Goal: Task Accomplishment & Management: Use online tool/utility

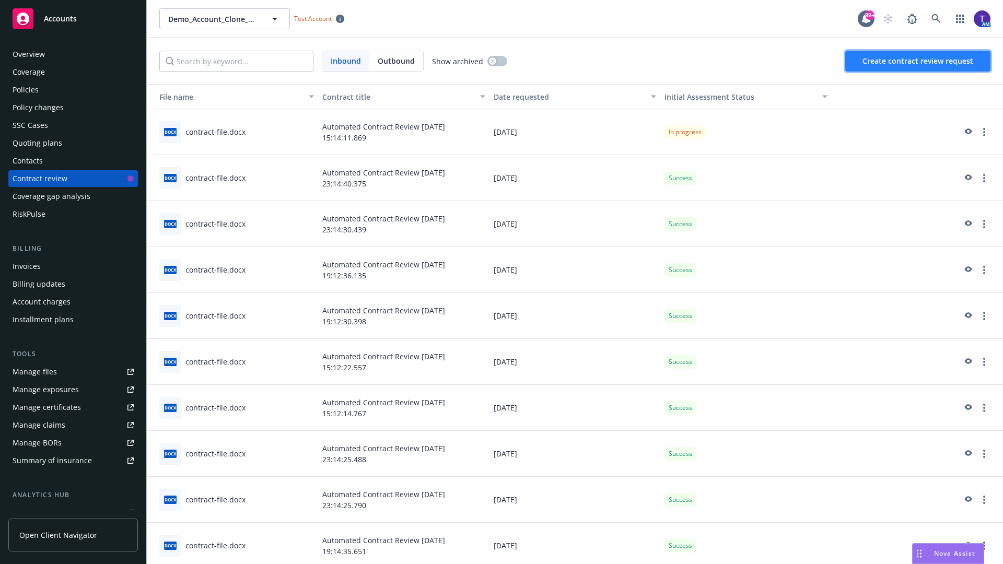
click at [918, 61] on span "Create contract review request" at bounding box center [917, 61] width 111 height 10
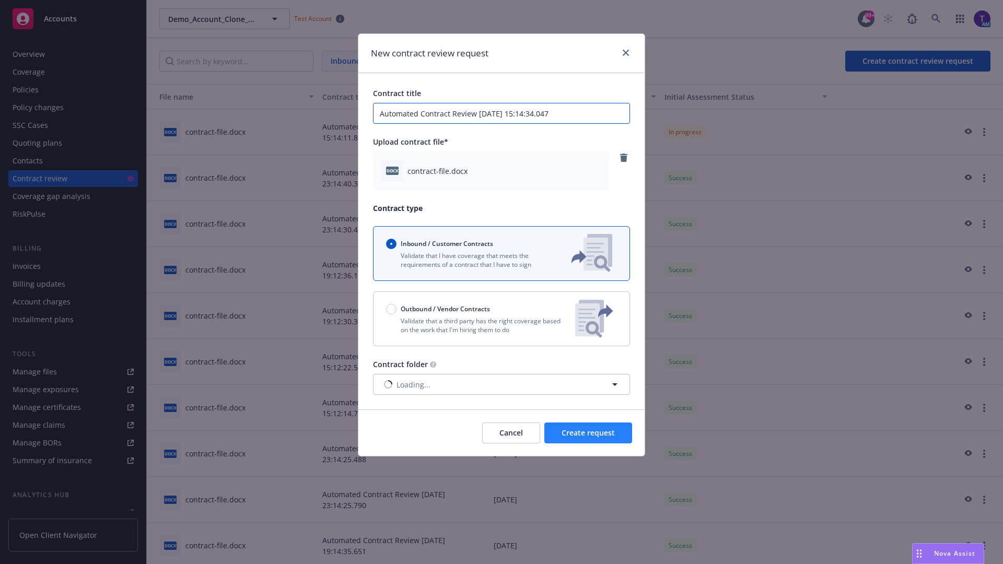
type input "Automated Contract Review 08-27-2025 15:14:34.047"
click at [588, 433] on span "Create request" at bounding box center [588, 433] width 53 height 10
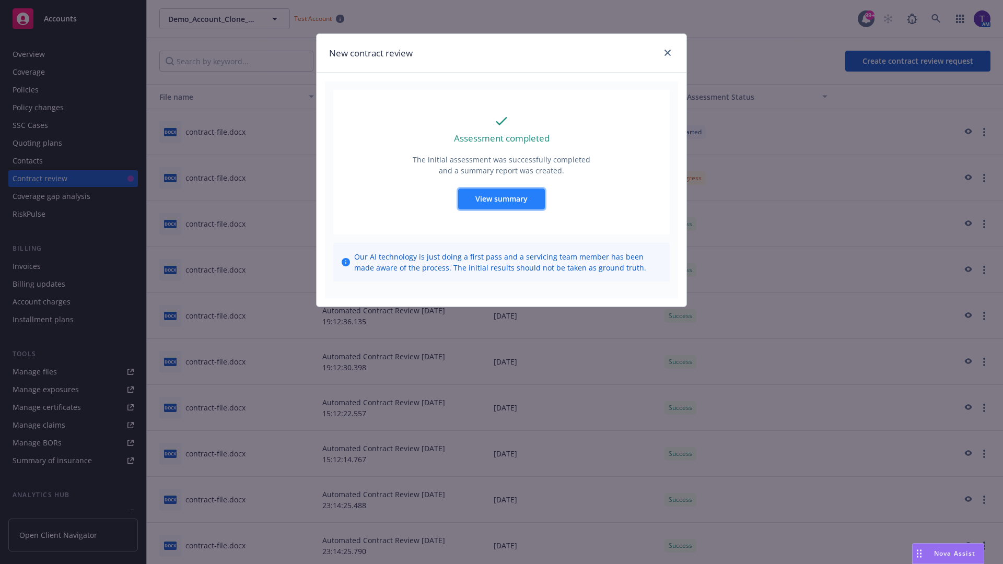
click at [501, 198] on span "View summary" at bounding box center [501, 199] width 52 height 10
